Goal: Task Accomplishment & Management: Use online tool/utility

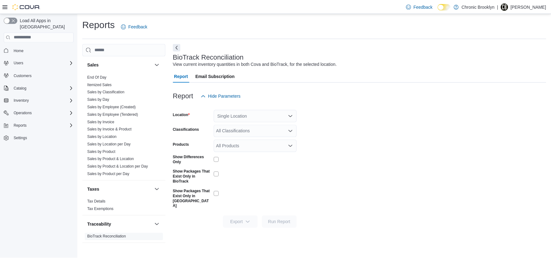
scroll to position [419, 0]
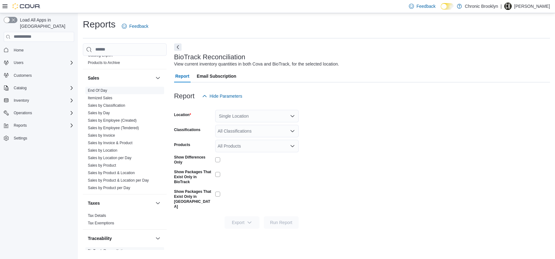
click at [102, 92] on link "End Of Day" at bounding box center [97, 90] width 19 height 4
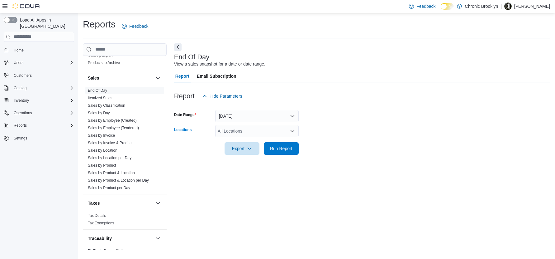
click at [246, 129] on div "All Locations" at bounding box center [257, 131] width 84 height 12
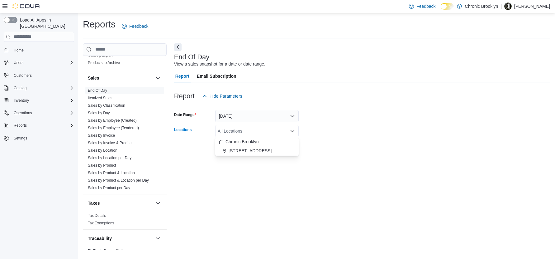
drag, startPoint x: 240, startPoint y: 149, endPoint x: 336, endPoint y: 144, distance: 96.1
click at [240, 149] on span "[STREET_ADDRESS]" at bounding box center [250, 150] width 43 height 6
drag, startPoint x: 341, startPoint y: 142, endPoint x: 303, endPoint y: 151, distance: 39.2
click at [340, 143] on form "Date Range [DATE] Locations [STREET_ADDRESS] Selected. [STREET_ADDRESS] Press B…" at bounding box center [362, 128] width 376 height 52
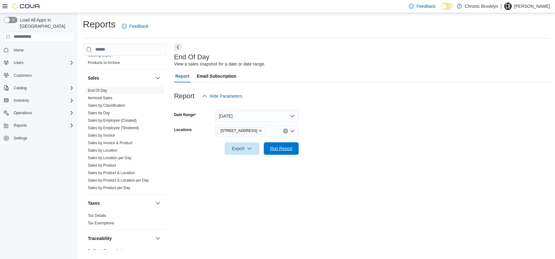
drag, startPoint x: 278, startPoint y: 145, endPoint x: 327, endPoint y: 148, distance: 48.7
click at [278, 146] on span "Run Report" at bounding box center [281, 148] width 27 height 12
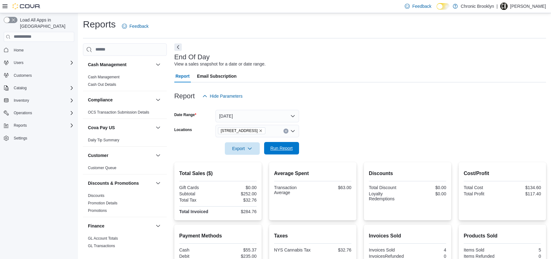
click at [283, 150] on span "Run Report" at bounding box center [281, 148] width 22 height 6
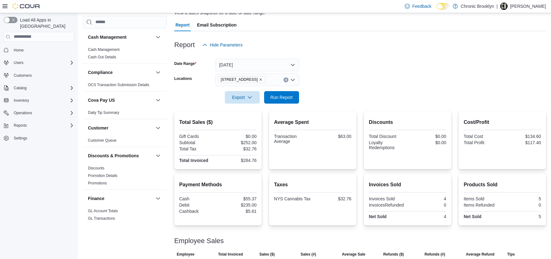
scroll to position [70, 0]
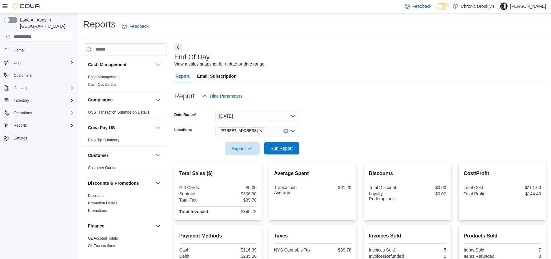
click at [290, 148] on span "Run Report" at bounding box center [281, 148] width 22 height 6
drag, startPoint x: 284, startPoint y: 150, endPoint x: 346, endPoint y: 118, distance: 69.8
click at [284, 150] on span "Run Report" at bounding box center [281, 148] width 22 height 6
